Goal: Information Seeking & Learning: Learn about a topic

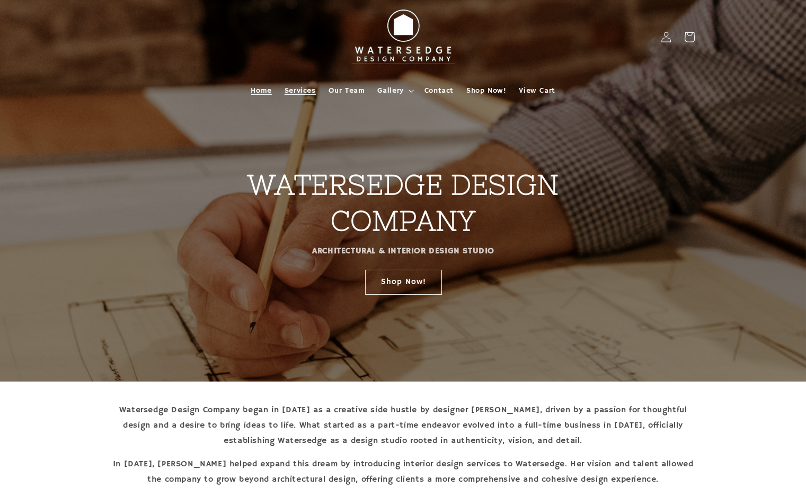
click at [301, 92] on span "Services" at bounding box center [300, 91] width 31 height 10
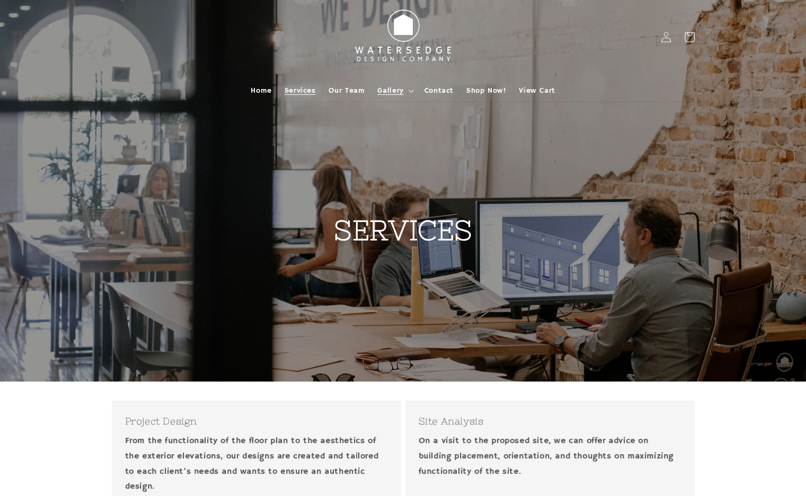
click at [386, 92] on span "Gallery" at bounding box center [390, 91] width 26 height 10
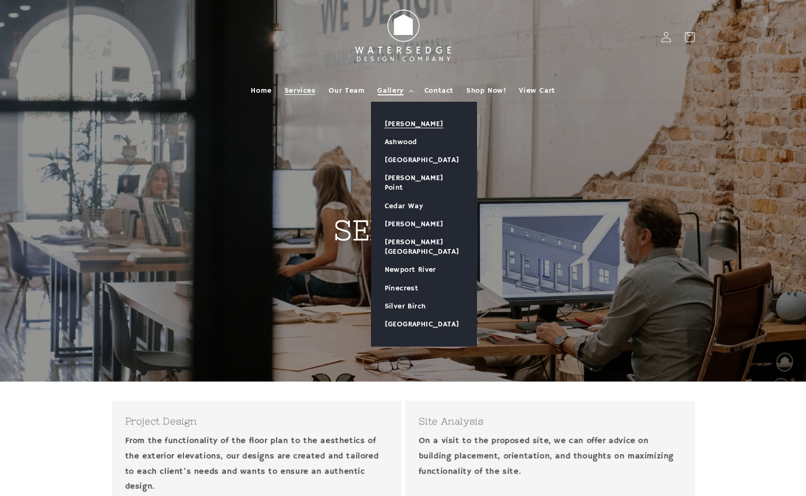
click at [396, 124] on link "[PERSON_NAME]" at bounding box center [424, 124] width 105 height 18
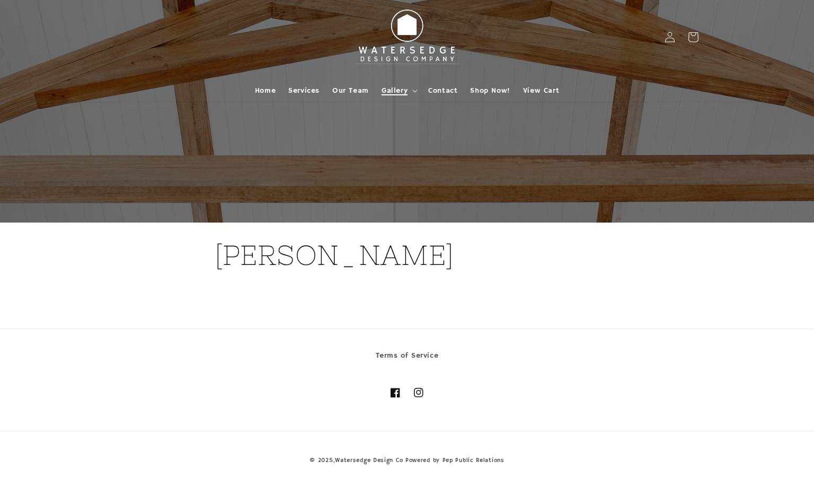
click at [396, 80] on summary "Gallery" at bounding box center [398, 91] width 47 height 22
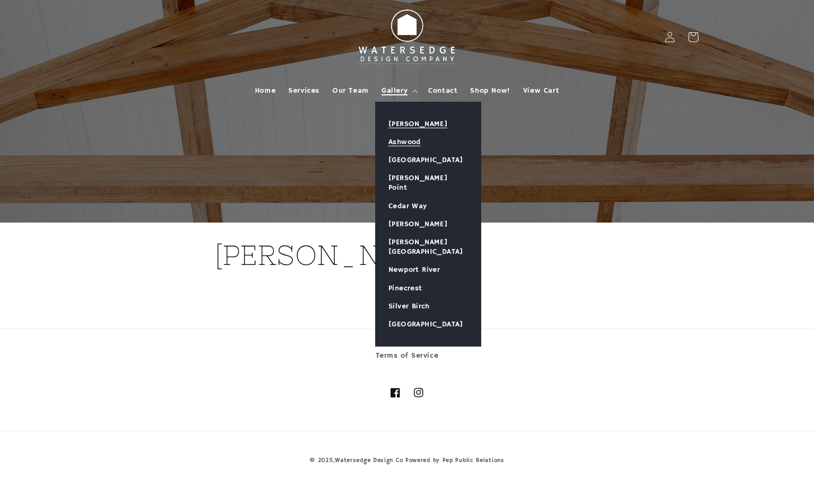
drag, startPoint x: 399, startPoint y: 138, endPoint x: 394, endPoint y: 143, distance: 6.4
click at [394, 143] on link "Ashwood" at bounding box center [428, 142] width 105 height 18
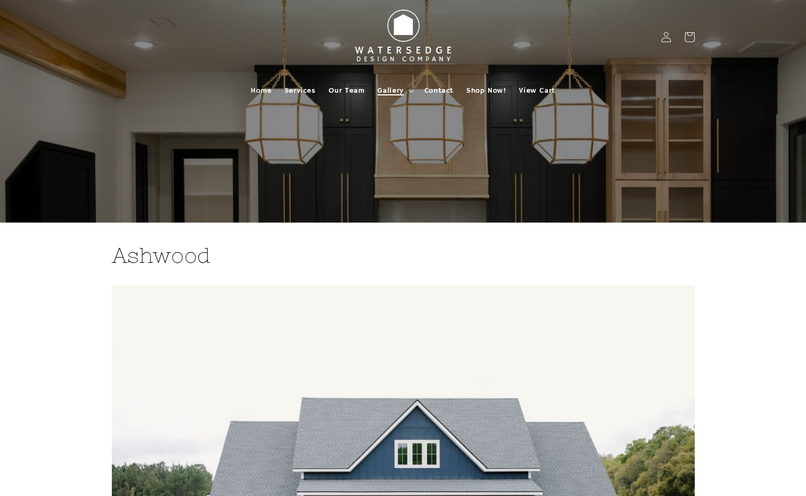
click at [390, 88] on span "Gallery" at bounding box center [390, 91] width 26 height 10
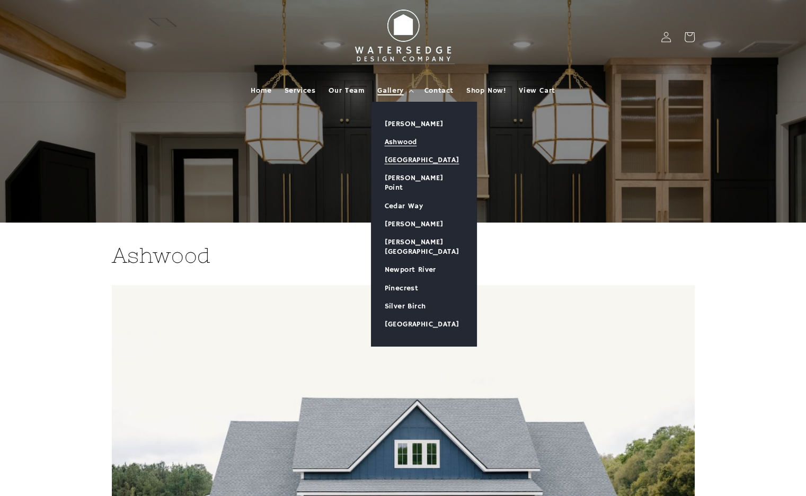
click at [404, 161] on link "[GEOGRAPHIC_DATA]" at bounding box center [424, 160] width 105 height 18
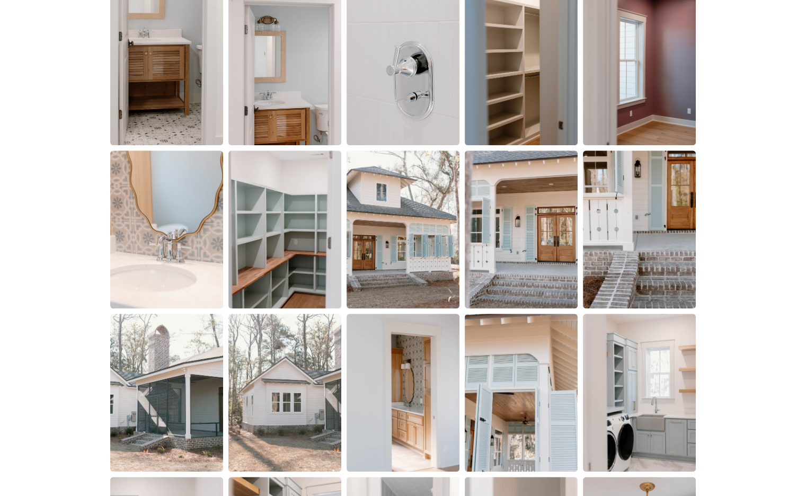
scroll to position [744, 0]
